Goal: Information Seeking & Learning: Learn about a topic

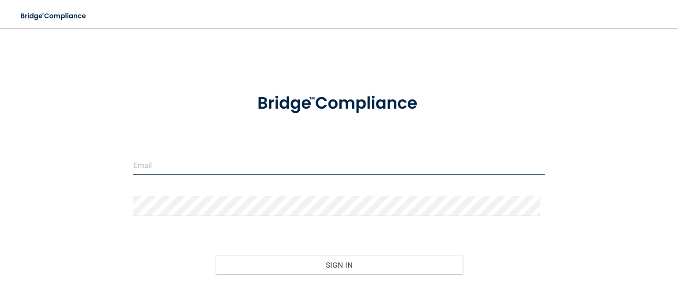
click at [223, 163] on input "email" at bounding box center [338, 165] width 411 height 20
type input "[EMAIL_ADDRESS][DOMAIN_NAME]"
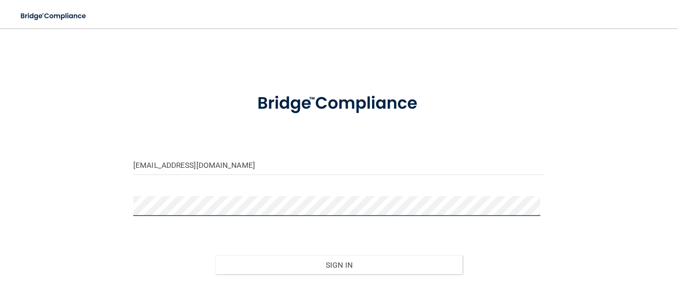
click at [215, 255] on button "Sign In" at bounding box center [338, 264] width 247 height 19
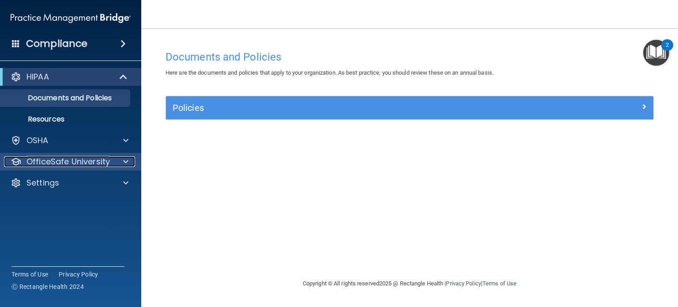
click at [108, 165] on p "OfficeSafe University" at bounding box center [67, 161] width 83 height 11
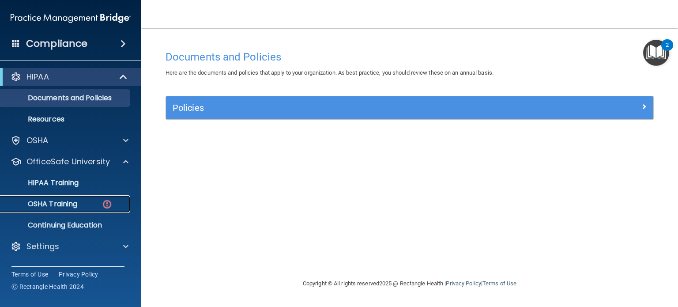
click at [69, 206] on p "OSHA Training" at bounding box center [41, 203] width 71 height 9
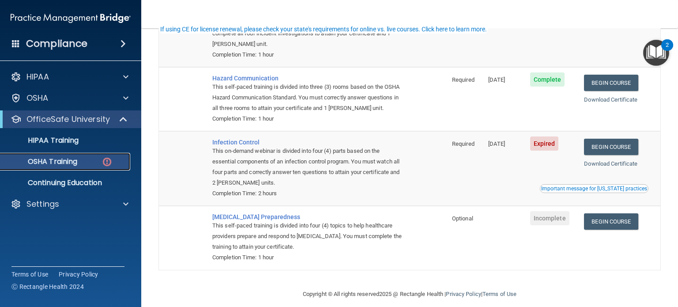
scroll to position [132, 0]
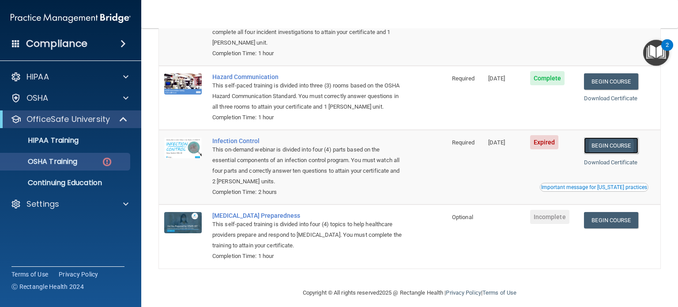
click at [625, 154] on link "Begin Course" at bounding box center [611, 145] width 54 height 16
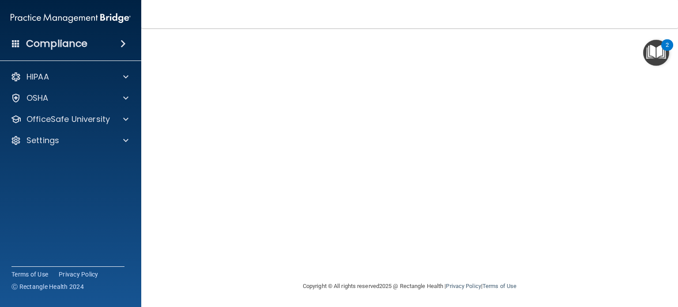
scroll to position [26, 0]
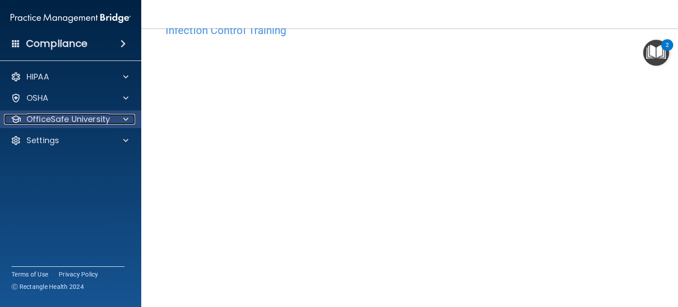
click at [88, 121] on p "OfficeSafe University" at bounding box center [67, 119] width 83 height 11
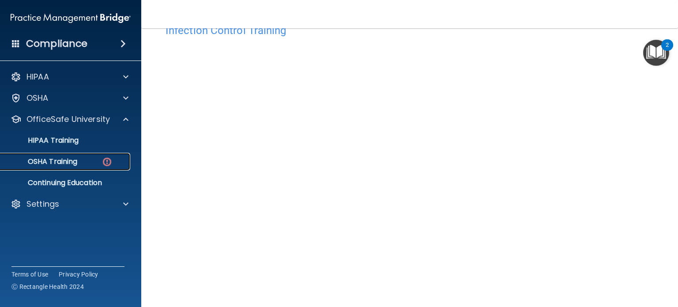
click at [102, 164] on img at bounding box center [106, 161] width 11 height 11
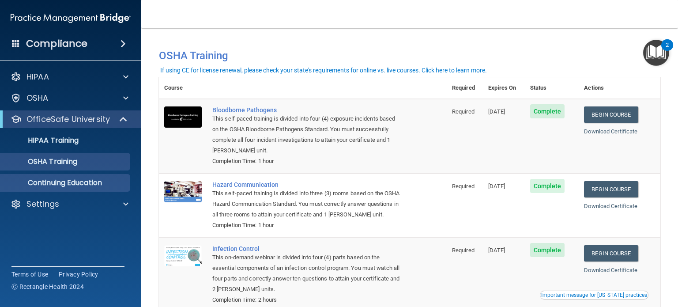
drag, startPoint x: 94, startPoint y: 192, endPoint x: 99, endPoint y: 188, distance: 7.0
click at [94, 192] on div "HIPAA Documents and Policies Report an Incident Business Associates Emergency P…" at bounding box center [71, 141] width 142 height 155
drag, startPoint x: 100, startPoint y: 187, endPoint x: 104, endPoint y: 187, distance: 4.4
click at [100, 187] on p "Continuing Education" at bounding box center [66, 182] width 120 height 9
